Goal: Information Seeking & Learning: Learn about a topic

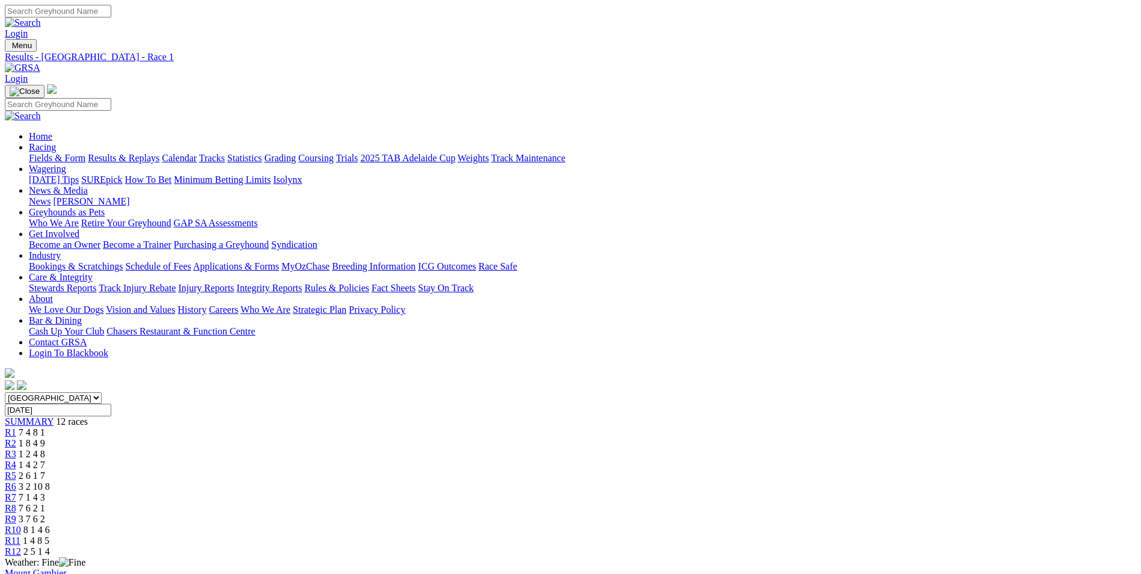
click at [45, 438] on span "1 8 4 9" at bounding box center [32, 443] width 26 height 10
click at [423, 449] on div "R3 1 2 4 8" at bounding box center [570, 454] width 1131 height 11
click at [45, 460] on span "1 4 2 7" at bounding box center [32, 465] width 26 height 10
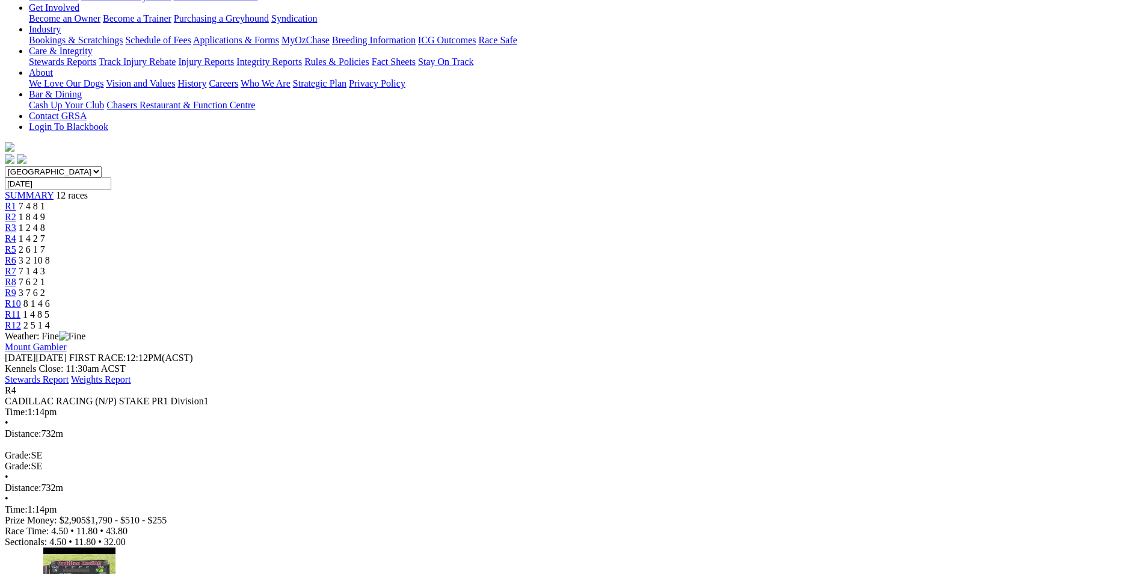
scroll to position [180, 0]
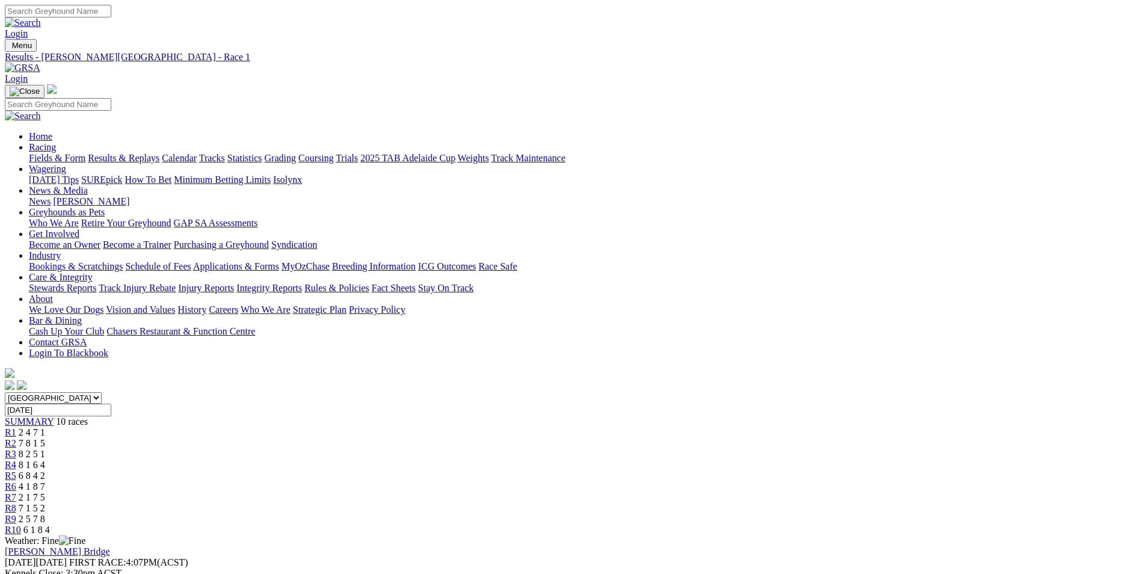
drag, startPoint x: 769, startPoint y: 340, endPoint x: 671, endPoint y: 19, distance: 335.1
click at [111, 17] on input "Search" at bounding box center [58, 11] width 106 height 13
paste input "EBERIAH"
click at [111, 13] on input "EBERIAH" at bounding box center [58, 11] width 106 height 13
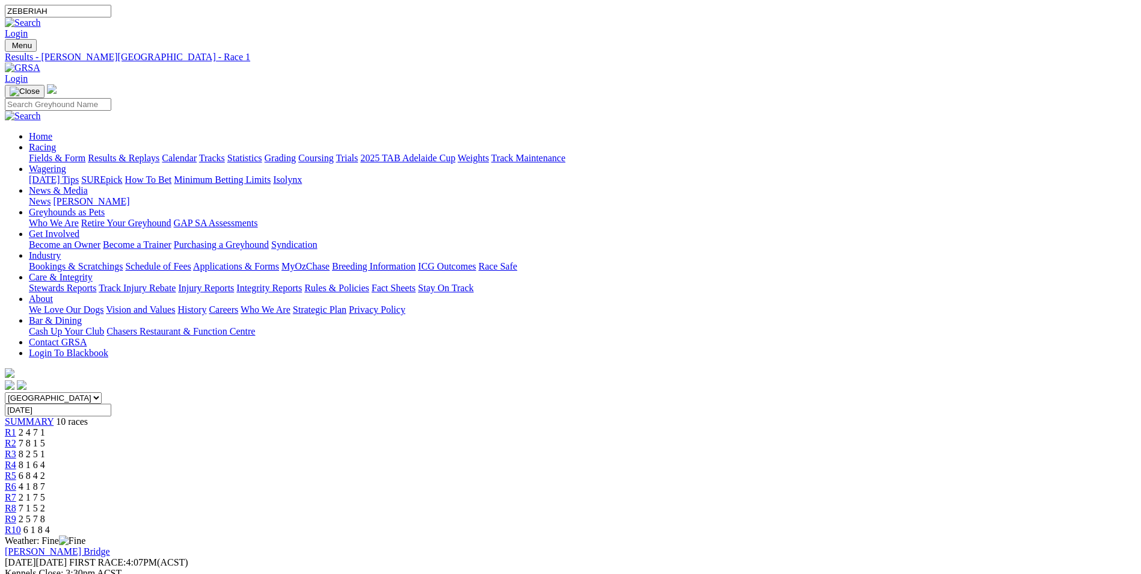
type input "ZEBERIAH"
click at [41, 17] on link at bounding box center [23, 22] width 36 height 10
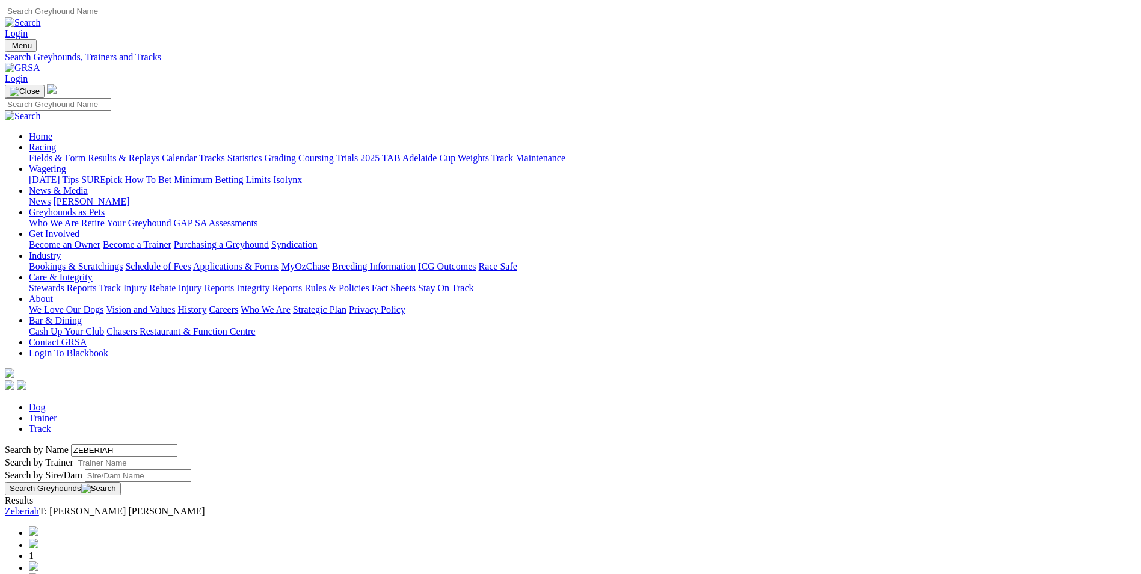
click at [39, 506] on link "Zeberiah" at bounding box center [22, 511] width 34 height 10
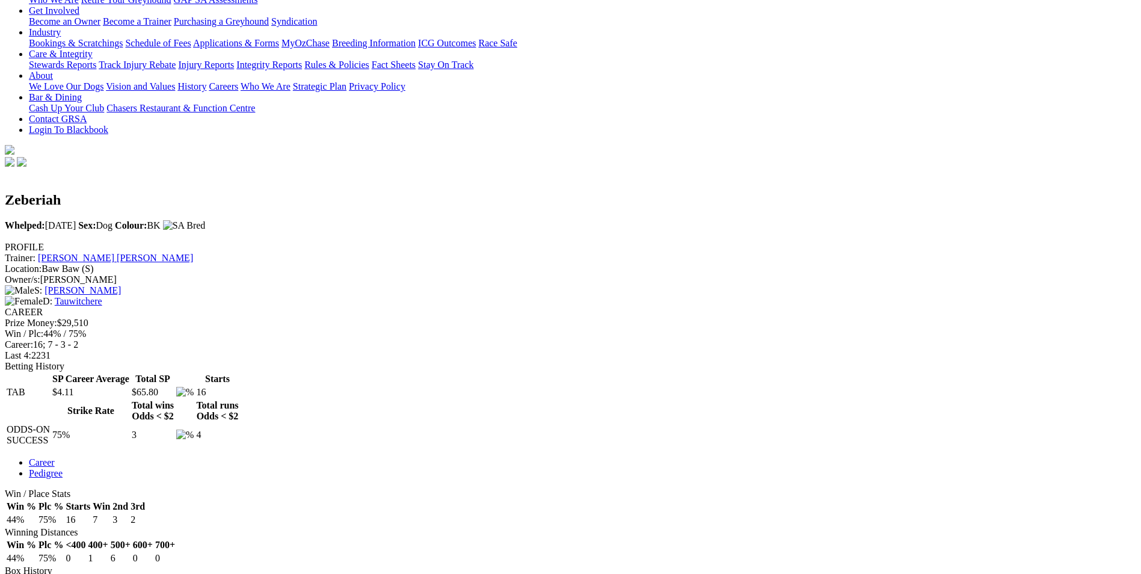
scroll to position [361, 0]
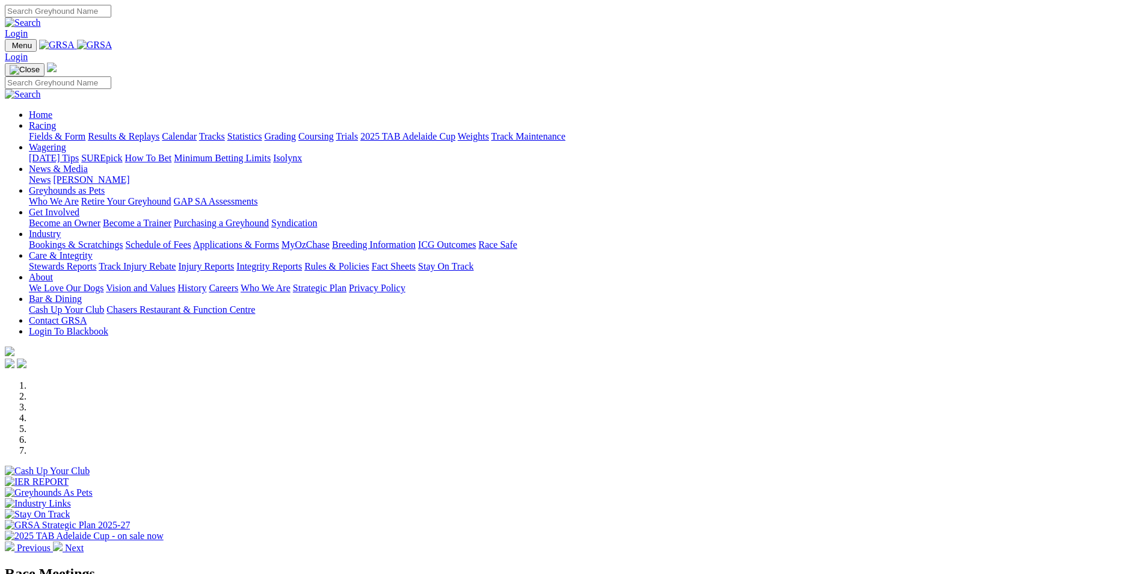
paste input "EBERIAH"
click at [111, 16] on input "EBERIAH" at bounding box center [58, 11] width 106 height 13
type input "ZEBERIAH"
click at [41, 17] on link at bounding box center [23, 22] width 36 height 10
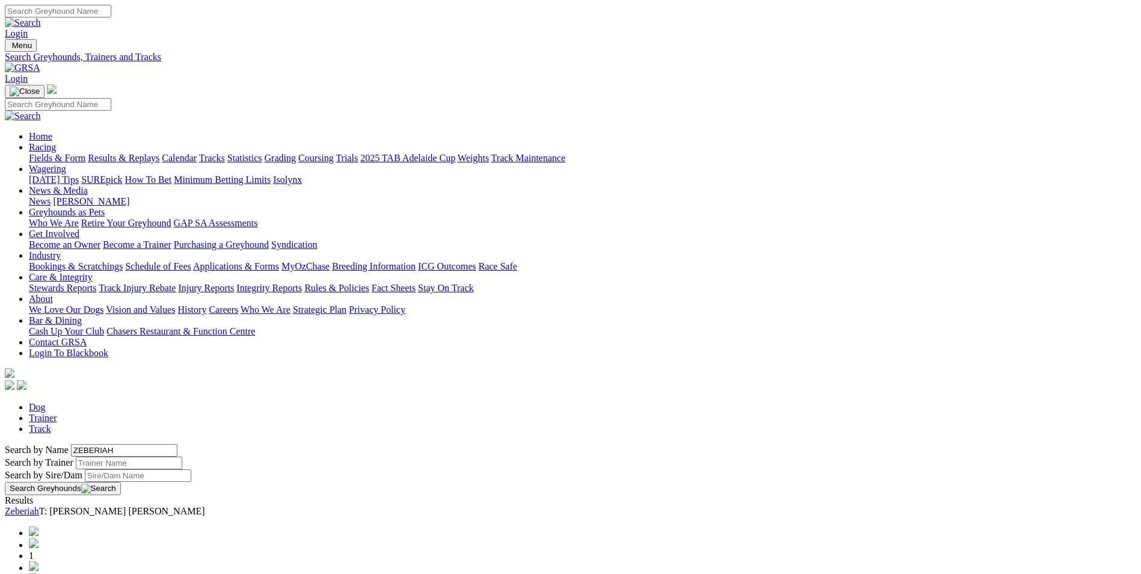
click at [39, 506] on link "Zeberiah" at bounding box center [22, 511] width 34 height 10
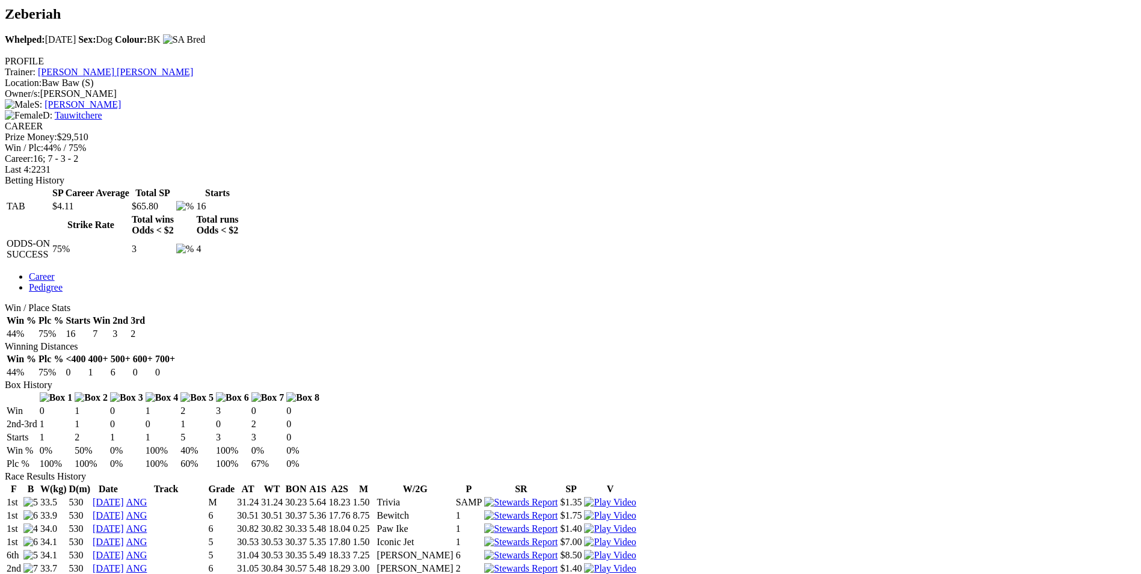
scroll to position [481, 0]
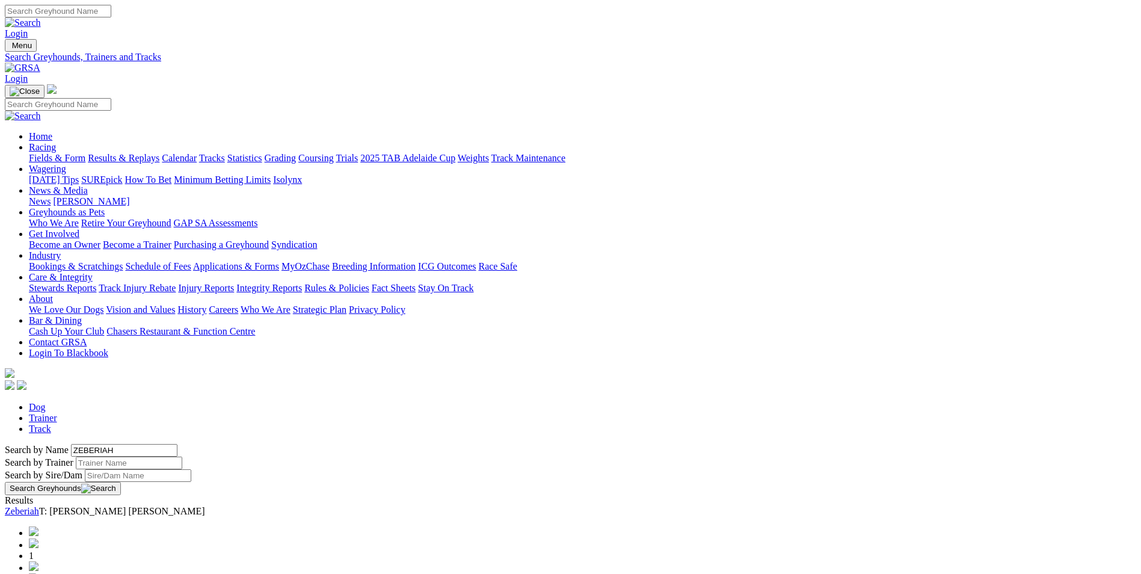
drag, startPoint x: 263, startPoint y: 381, endPoint x: 493, endPoint y: 479, distance: 249.6
click at [493, 480] on div "Dog Trainer Track Search by Name [PERSON_NAME] Search by Trainer Search by Sire…" at bounding box center [570, 581] width 1131 height 359
